Goal: Task Accomplishment & Management: Use online tool/utility

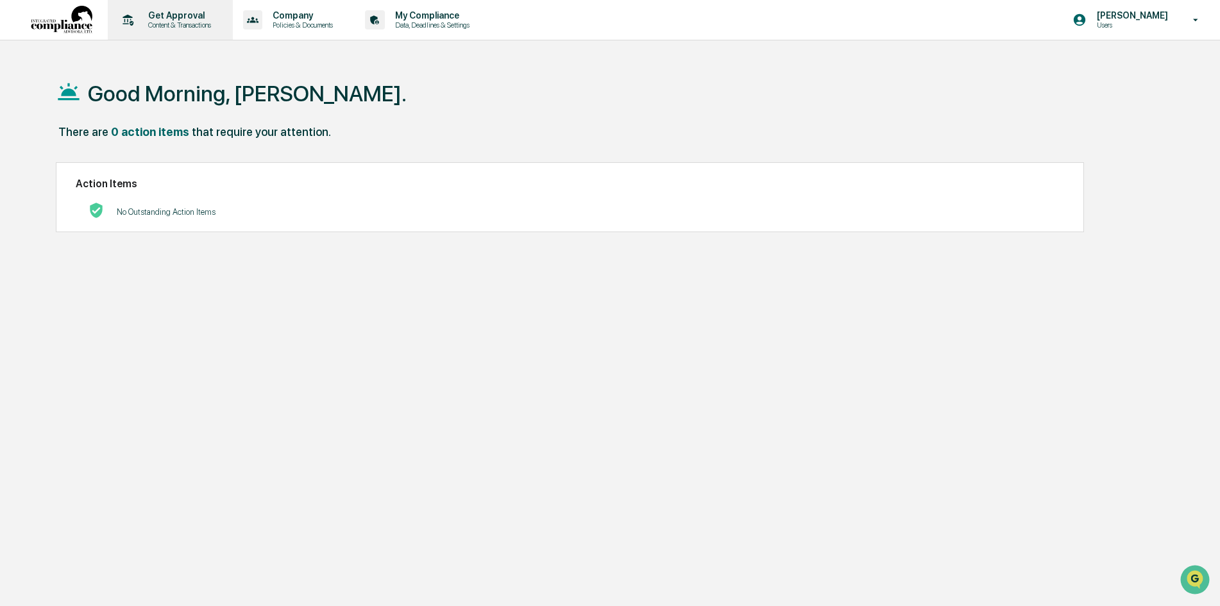
click at [178, 22] on p "Content & Transactions" at bounding box center [178, 25] width 80 height 9
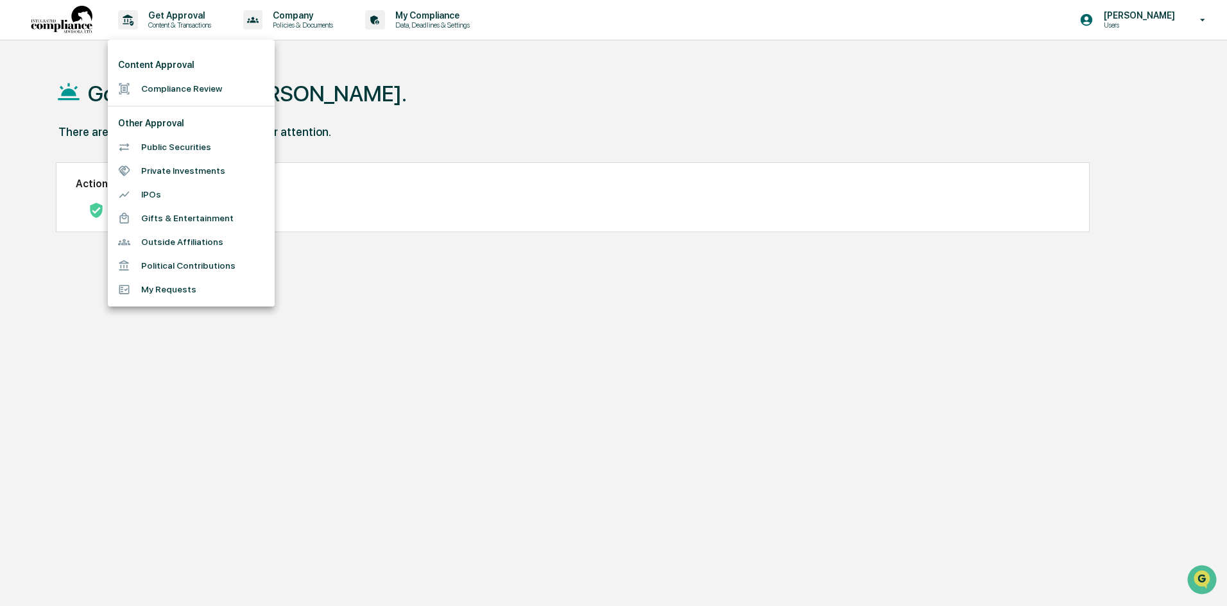
click at [431, 87] on div at bounding box center [613, 303] width 1227 height 606
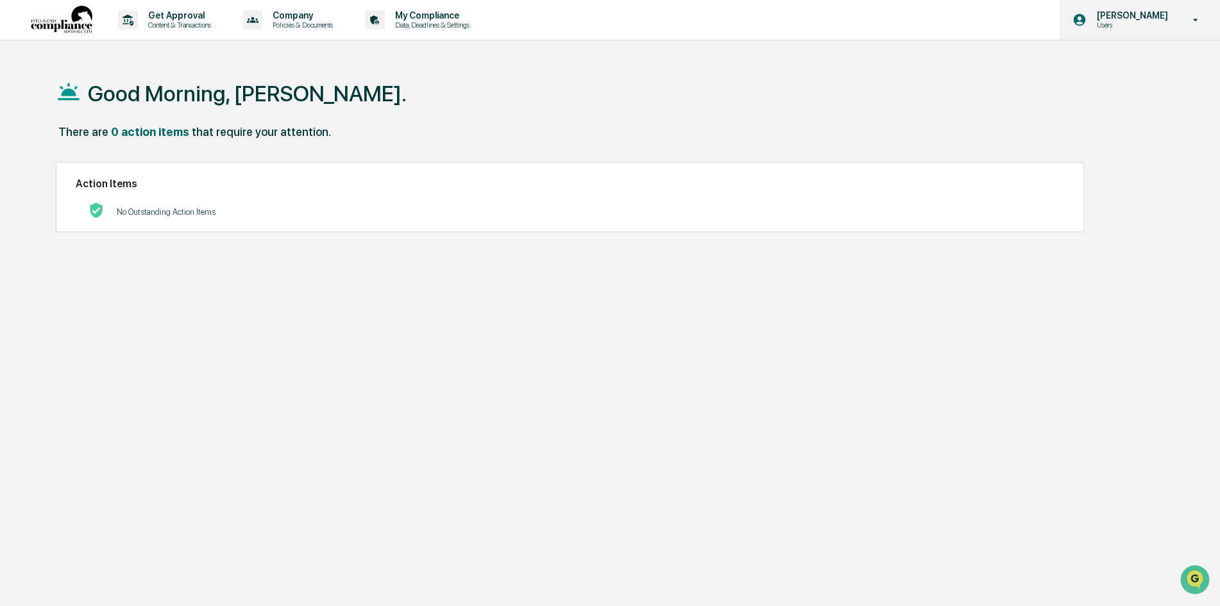
click at [1127, 14] on p "[PERSON_NAME]" at bounding box center [1131, 15] width 88 height 10
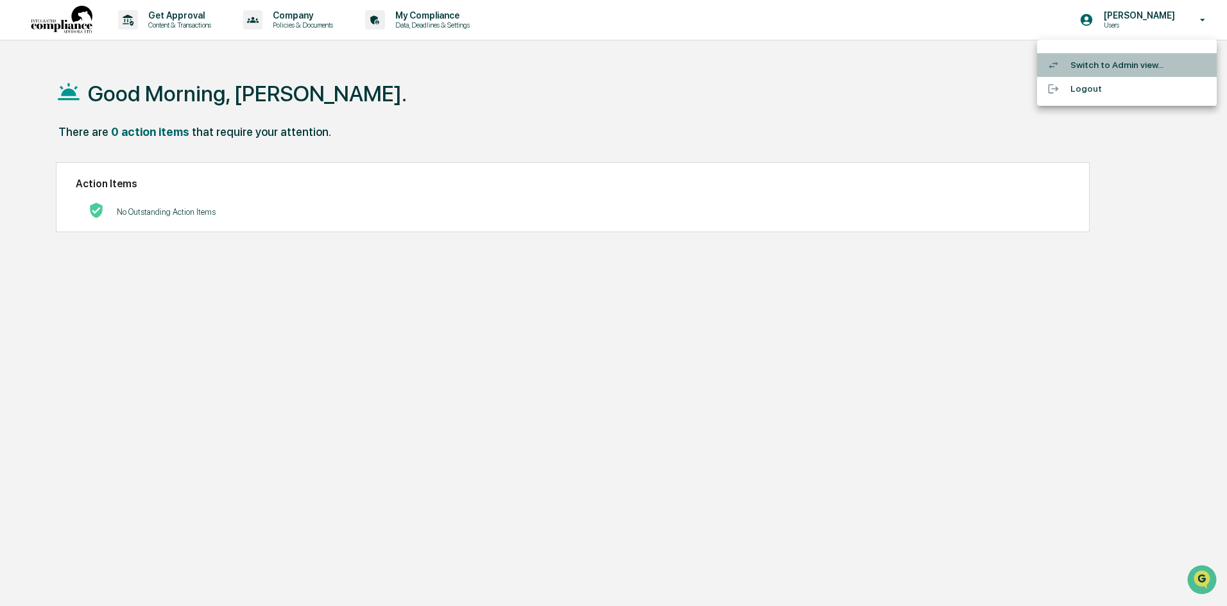
click at [1118, 60] on li "Switch to Admin view..." at bounding box center [1127, 65] width 180 height 24
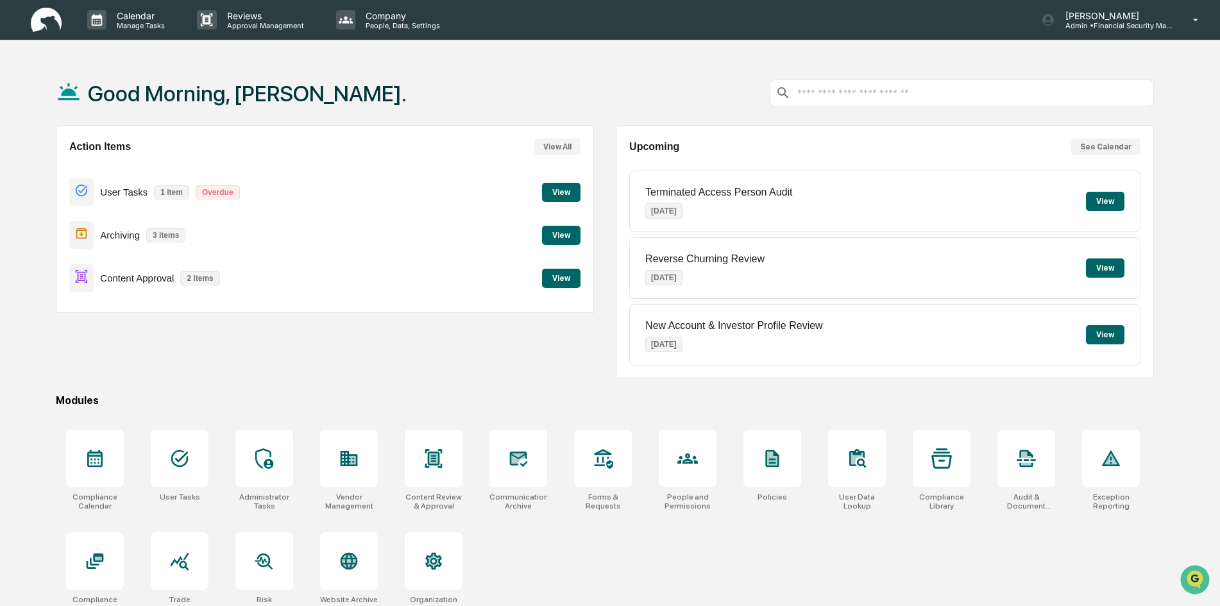
click at [566, 280] on button "View" at bounding box center [561, 278] width 38 height 19
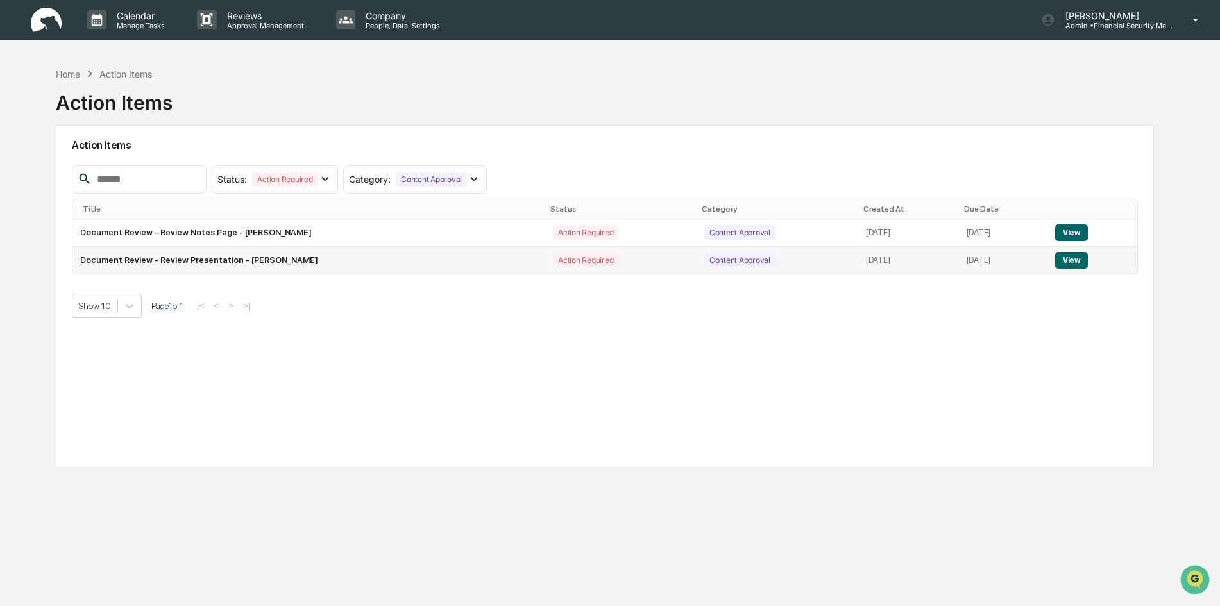
click at [1071, 266] on button "View" at bounding box center [1071, 260] width 33 height 17
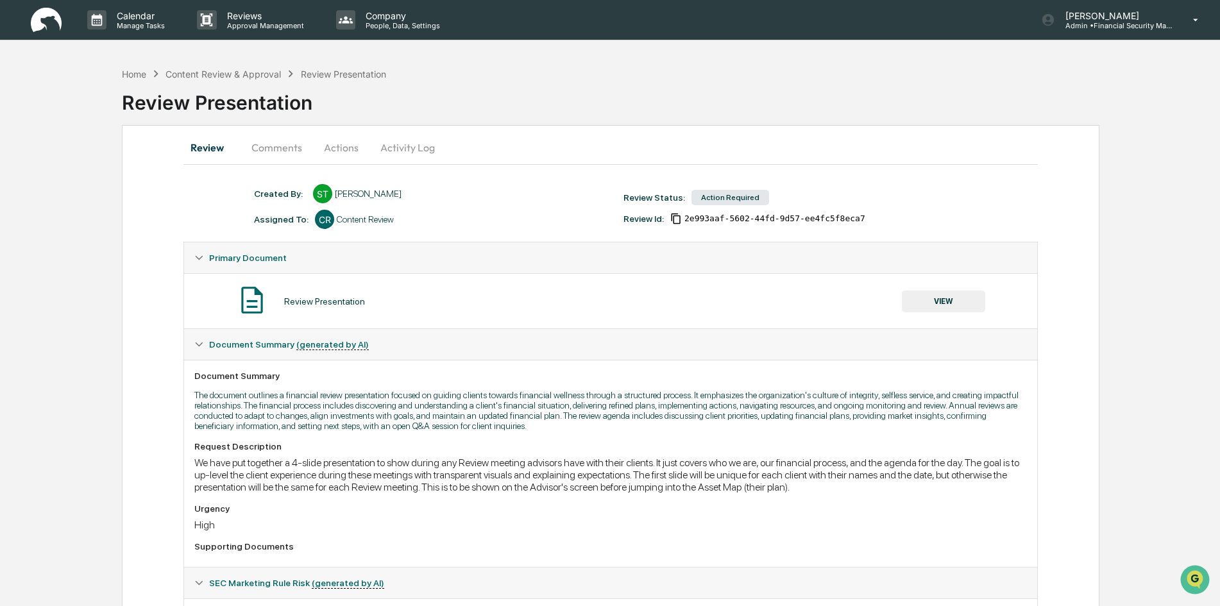
click at [950, 302] on button "VIEW" at bounding box center [943, 302] width 83 height 22
